Goal: Task Accomplishment & Management: Use online tool/utility

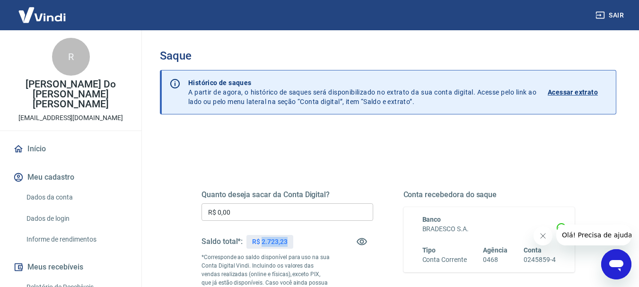
drag, startPoint x: 289, startPoint y: 243, endPoint x: 261, endPoint y: 237, distance: 28.4
click at [261, 237] on div "R$ 2.723,23" at bounding box center [269, 242] width 46 height 14
copy p "2.723,23"
click at [287, 242] on div "R$ 2.723,23" at bounding box center [269, 242] width 46 height 14
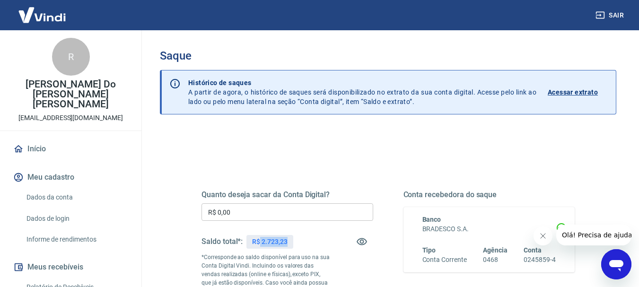
drag, startPoint x: 288, startPoint y: 244, endPoint x: 261, endPoint y: 241, distance: 27.5
click at [261, 241] on div "R$ 2.723,23" at bounding box center [269, 242] width 46 height 14
copy p "2.723,23"
